Goal: Information Seeking & Learning: Learn about a topic

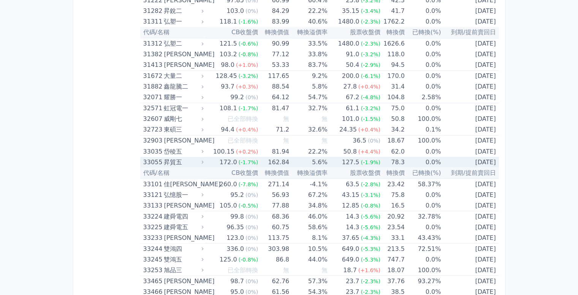
click at [283, 160] on td "162.84" at bounding box center [273, 162] width 31 height 11
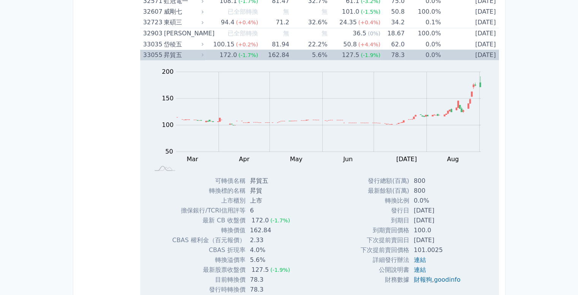
scroll to position [1452, 0]
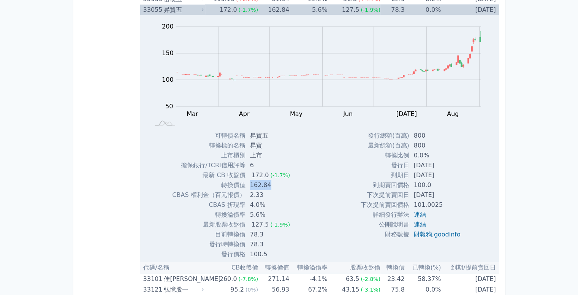
drag, startPoint x: 249, startPoint y: 181, endPoint x: 275, endPoint y: 181, distance: 25.1
click at [275, 181] on td "162.84" at bounding box center [271, 185] width 51 height 10
click at [305, 191] on div "Zoom Out 100 40 60 80 100 250 200 150 50 0 -50 L Mar Apr May Jun [DATE] Aug Sep…" at bounding box center [319, 137] width 359 height 244
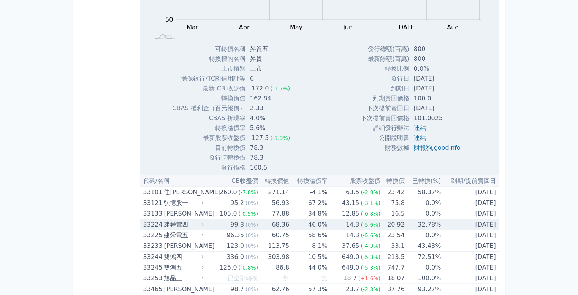
scroll to position [1604, 0]
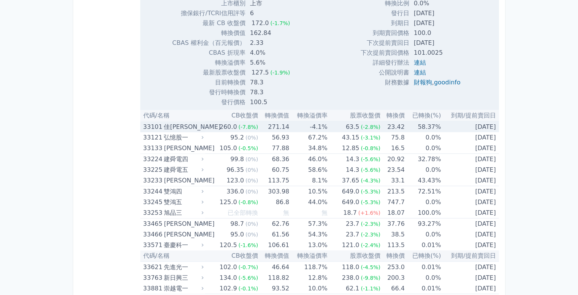
click at [171, 123] on div "佳[PERSON_NAME]" at bounding box center [183, 127] width 38 height 11
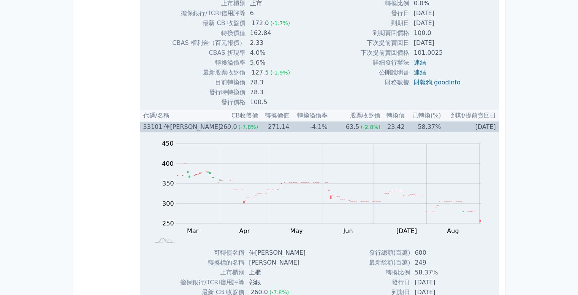
click at [171, 123] on div "佳[PERSON_NAME]" at bounding box center [183, 127] width 38 height 11
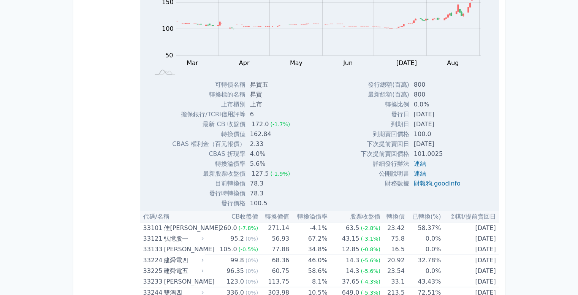
scroll to position [1490, 0]
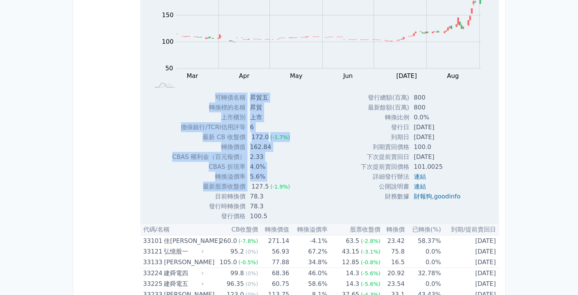
drag, startPoint x: 252, startPoint y: 184, endPoint x: 295, endPoint y: 184, distance: 43.0
click at [295, 184] on div "可轉債名稱 昇貿五 轉換標的名稱 昇貿 上市櫃別 上市 擔保銀行/TCRI信用評等 6 最新 CB 收盤價 172.0 (-1.7%) 轉換價值 162.84" at bounding box center [234, 157] width 142 height 129
click at [294, 197] on div "可轉債名稱 昇貿五 轉換標的名稱 昇貿 上市櫃別 上市 擔保銀行/TCRI信用評等 6 最新 CB 收盤價 172.0 (-1.7%) 轉換價值 162.84" at bounding box center [234, 157] width 142 height 129
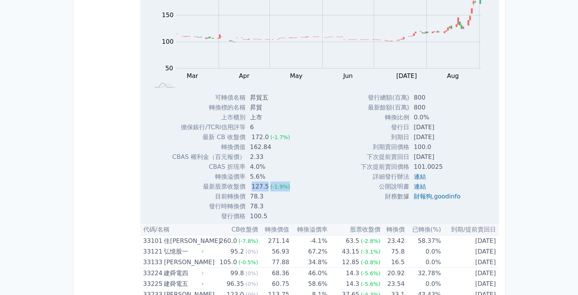
drag, startPoint x: 247, startPoint y: 180, endPoint x: 296, endPoint y: 185, distance: 48.9
click at [293, 184] on div "可轉債名稱 昇貿五 轉換標的名稱 昇貿 上市櫃別 上市 擔保銀行/TCRI信用評等 6 最新 CB 收盤價 172.0 (-1.7%) 轉換價值 162.84" at bounding box center [234, 157] width 142 height 129
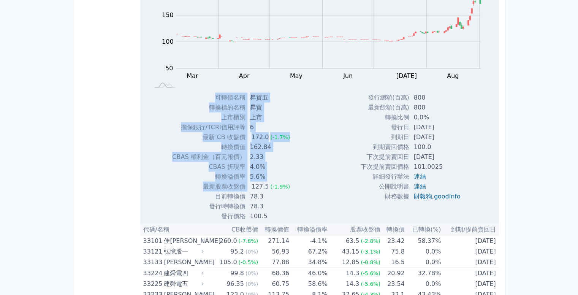
click at [306, 198] on div "Zoom Out 100 40 60 80 100 250 200 150 50 0 -50 L Mar Apr May Jun [DATE] Aug Sep…" at bounding box center [319, 99] width 359 height 244
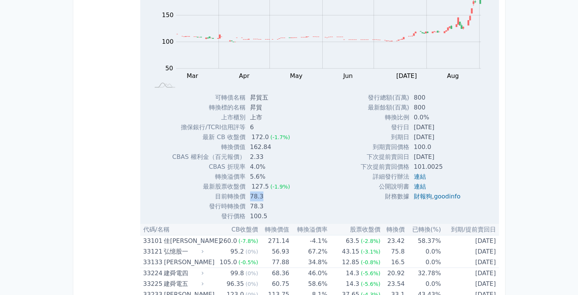
drag, startPoint x: 249, startPoint y: 193, endPoint x: 270, endPoint y: 193, distance: 20.9
click at [270, 193] on td "78.3" at bounding box center [271, 197] width 51 height 10
copy td "78.3"
click at [252, 205] on td "78.3" at bounding box center [271, 207] width 51 height 10
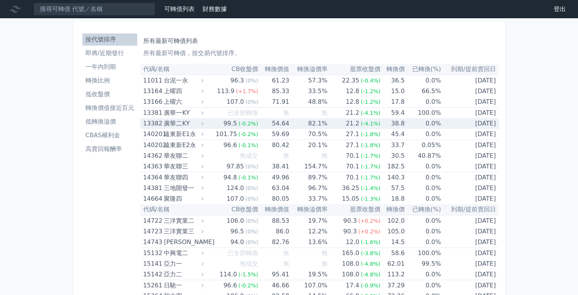
scroll to position [3657, 0]
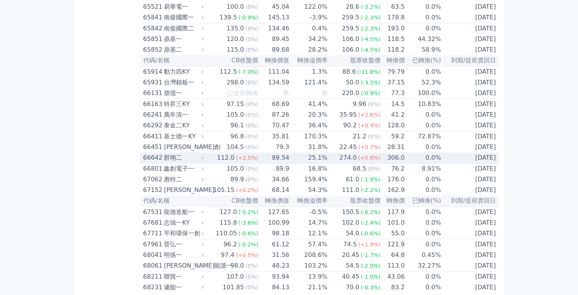
click at [177, 152] on div "群翊二" at bounding box center [183, 157] width 38 height 11
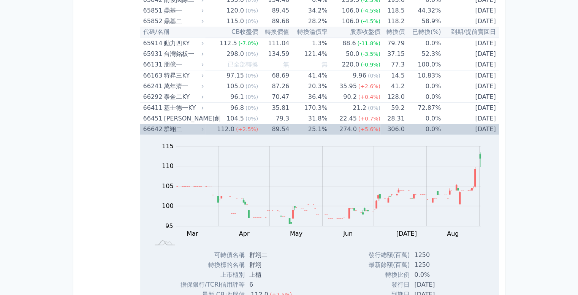
scroll to position [3885, 0]
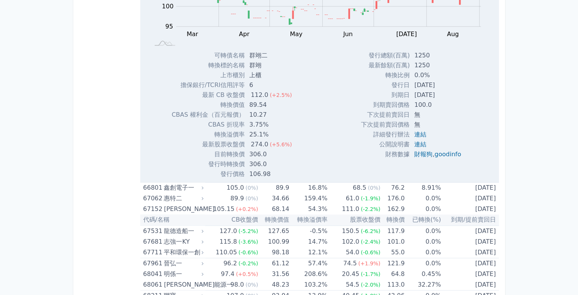
click at [253, 110] on td "10.27" at bounding box center [271, 115] width 53 height 10
drag, startPoint x: 253, startPoint y: 105, endPoint x: 256, endPoint y: 98, distance: 8.2
click at [253, 110] on td "10.27" at bounding box center [271, 115] width 53 height 10
click at [256, 100] on td "89.54" at bounding box center [271, 105] width 53 height 10
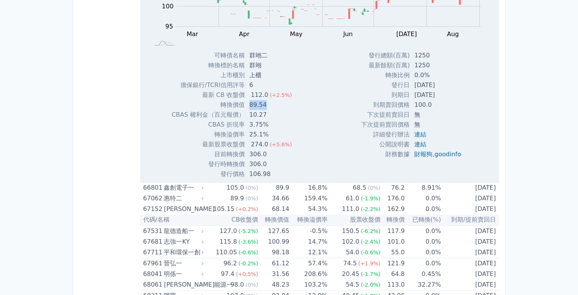
click at [256, 100] on td "89.54" at bounding box center [271, 105] width 53 height 10
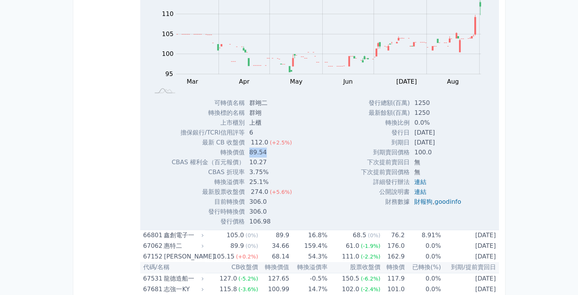
scroll to position [3847, 0]
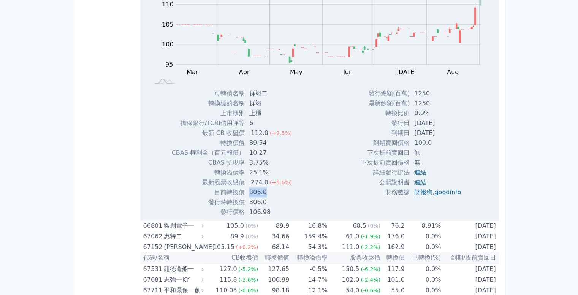
drag, startPoint x: 250, startPoint y: 181, endPoint x: 278, endPoint y: 185, distance: 28.0
click at [269, 187] on td "306.0" at bounding box center [271, 192] width 53 height 10
click at [257, 197] on td "306.0" at bounding box center [271, 202] width 53 height 10
drag, startPoint x: 248, startPoint y: 193, endPoint x: 268, endPoint y: 194, distance: 19.8
click at [268, 197] on td "306.0" at bounding box center [271, 202] width 53 height 10
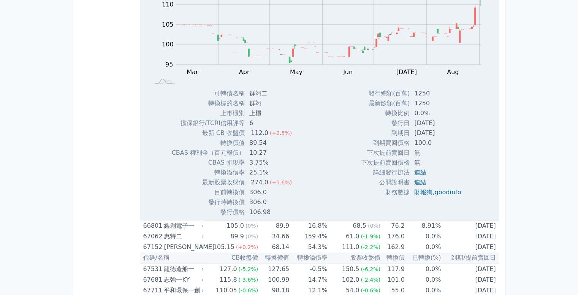
click at [259, 207] on td "106.98" at bounding box center [271, 212] width 53 height 10
drag, startPoint x: 249, startPoint y: 192, endPoint x: 268, endPoint y: 192, distance: 18.6
click at [268, 197] on td "306.0" at bounding box center [271, 202] width 53 height 10
click at [260, 207] on td "106.98" at bounding box center [271, 212] width 53 height 10
drag, startPoint x: 248, startPoint y: 190, endPoint x: 274, endPoint y: 189, distance: 26.2
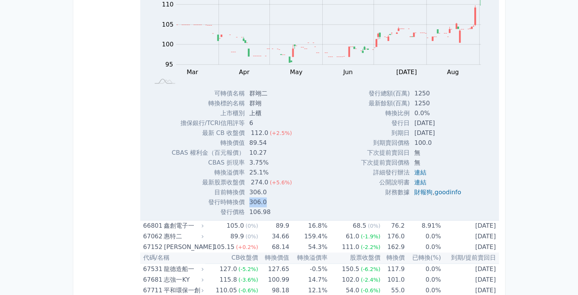
click at [271, 197] on td "306.0" at bounding box center [271, 202] width 53 height 10
drag, startPoint x: 249, startPoint y: 171, endPoint x: 289, endPoint y: 173, distance: 40.0
click at [289, 178] on td "274.0 (+5.6%)" at bounding box center [271, 183] width 53 height 10
click at [251, 187] on td "306.0" at bounding box center [271, 192] width 53 height 10
drag, startPoint x: 251, startPoint y: 183, endPoint x: 269, endPoint y: 185, distance: 18.4
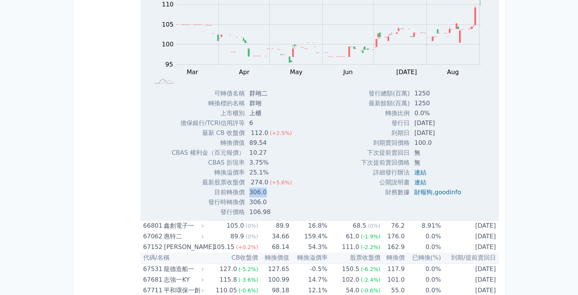
click at [269, 187] on td "306.0" at bounding box center [271, 192] width 53 height 10
drag, startPoint x: 257, startPoint y: 198, endPoint x: 254, endPoint y: 195, distance: 5.1
click at [254, 195] on tbody "可轉債名稱 群翊二 轉換標的名稱 群翊 上市櫃別 上櫃 擔保銀行/TCRI信用評等 6 最新 CB 收盤價 112.0 (+2.5%) 89.54" at bounding box center [235, 153] width 126 height 129
click at [250, 197] on td "306.0" at bounding box center [271, 202] width 53 height 10
drag, startPoint x: 249, startPoint y: 182, endPoint x: 277, endPoint y: 182, distance: 28.5
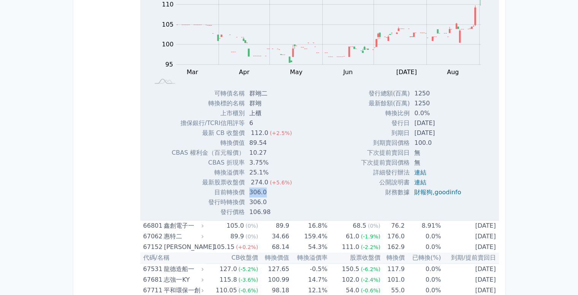
click at [277, 187] on td "306.0" at bounding box center [271, 192] width 53 height 10
click at [305, 189] on div "Zoom Out 100 85 90 95 100 105 110 115 120 L Mar Apr May Jun Jul Aug Sep Oct 開: …" at bounding box center [319, 95] width 359 height 244
